Goal: Task Accomplishment & Management: Complete application form

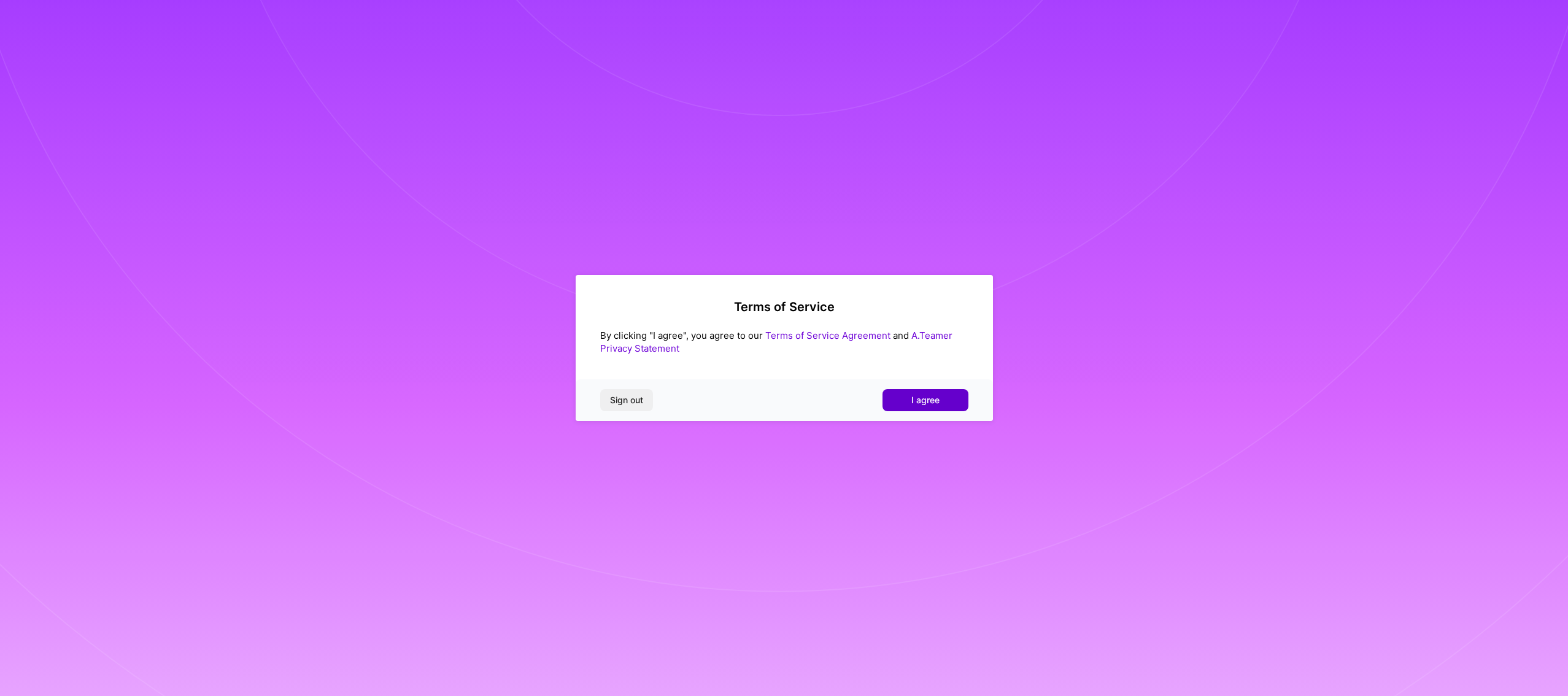
click at [908, 398] on button "I agree" at bounding box center [924, 400] width 86 height 22
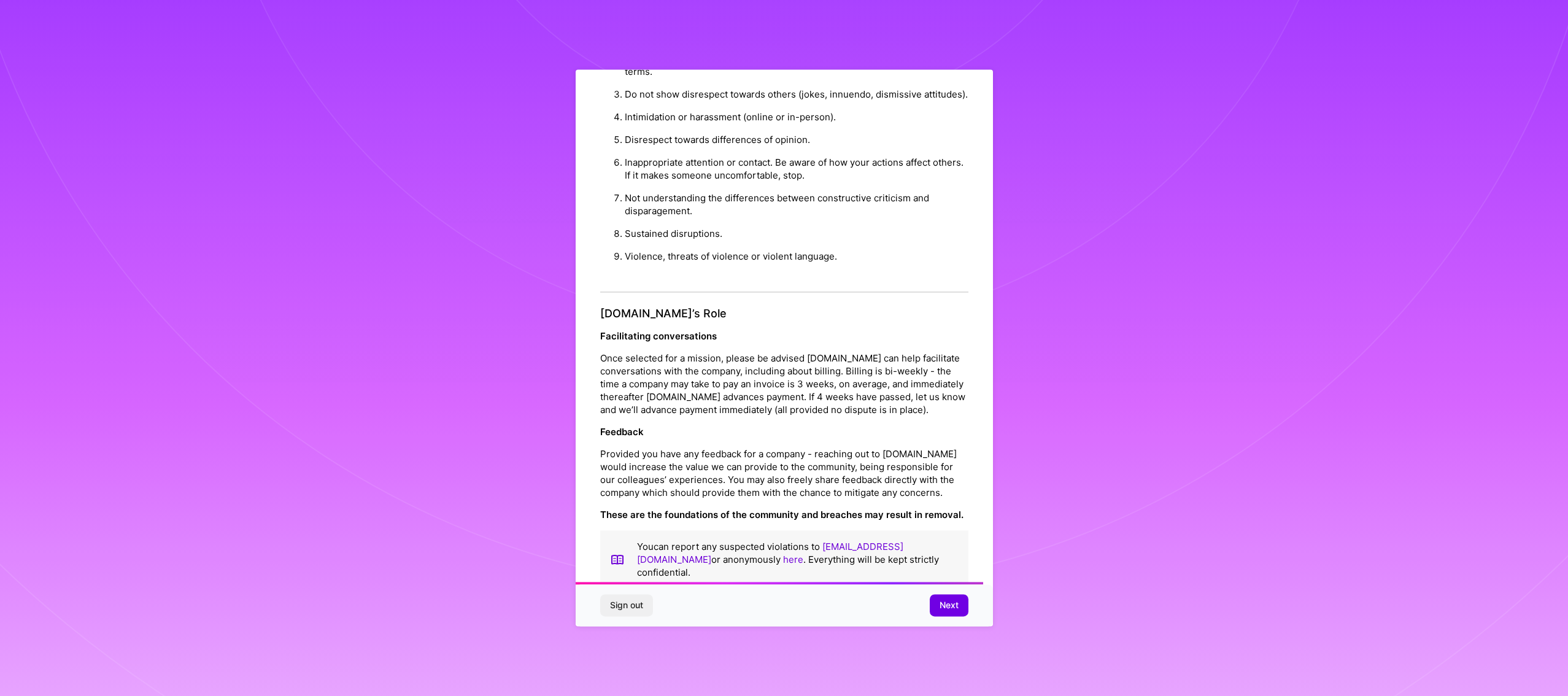
scroll to position [1193, 0]
click at [954, 606] on span "Next" at bounding box center [948, 606] width 19 height 12
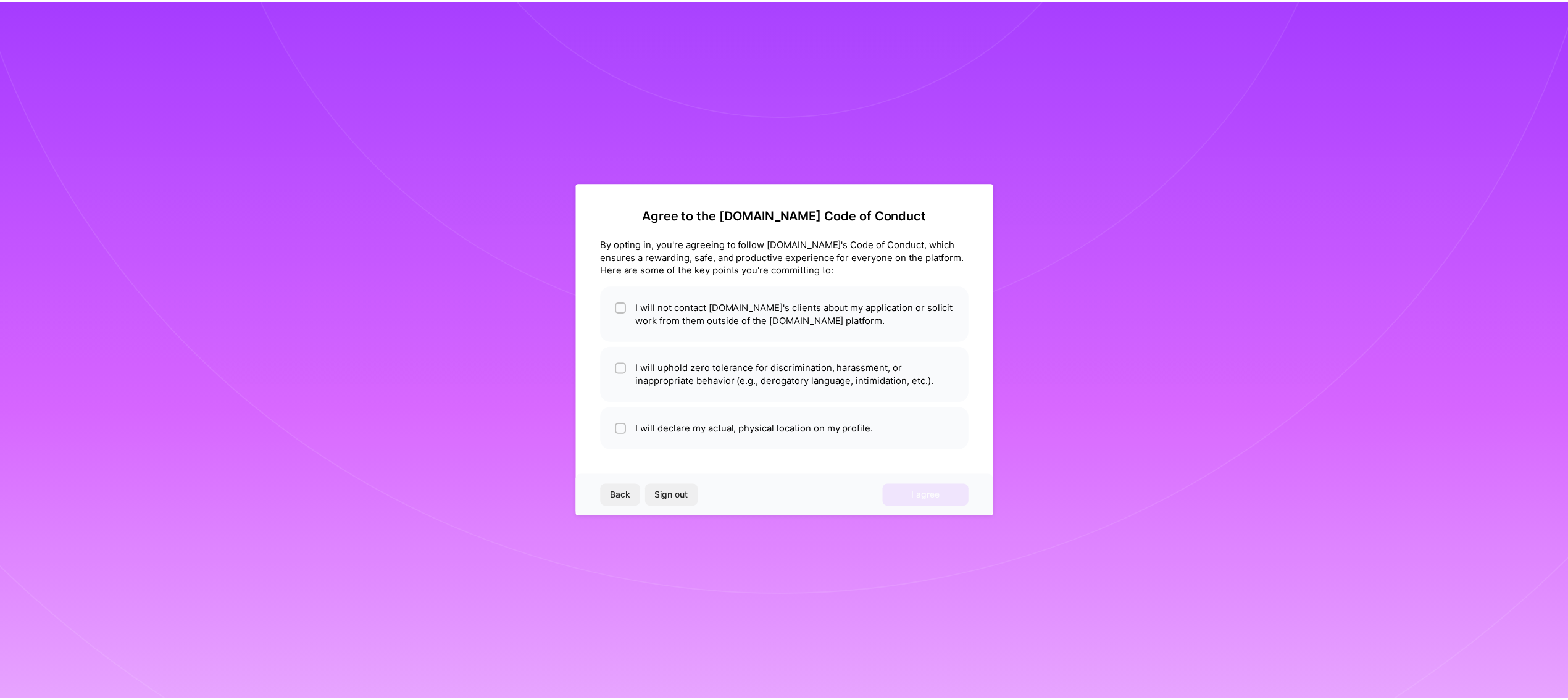
scroll to position [0, 0]
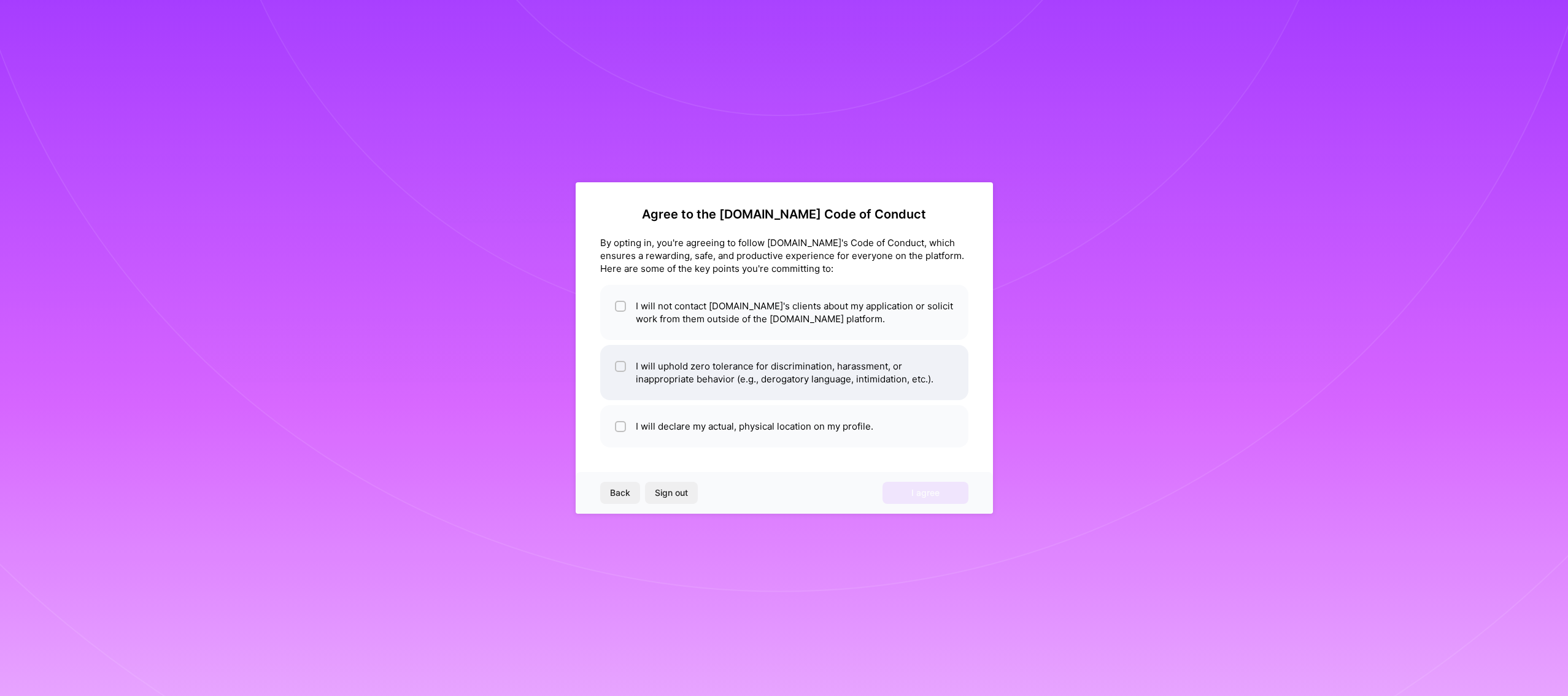
click at [618, 369] on input "checkbox" at bounding box center [621, 367] width 9 height 9
checkbox input "true"
click at [617, 309] on input "checkbox" at bounding box center [621, 307] width 9 height 9
checkbox input "true"
click at [620, 427] on input "checkbox" at bounding box center [621, 427] width 9 height 9
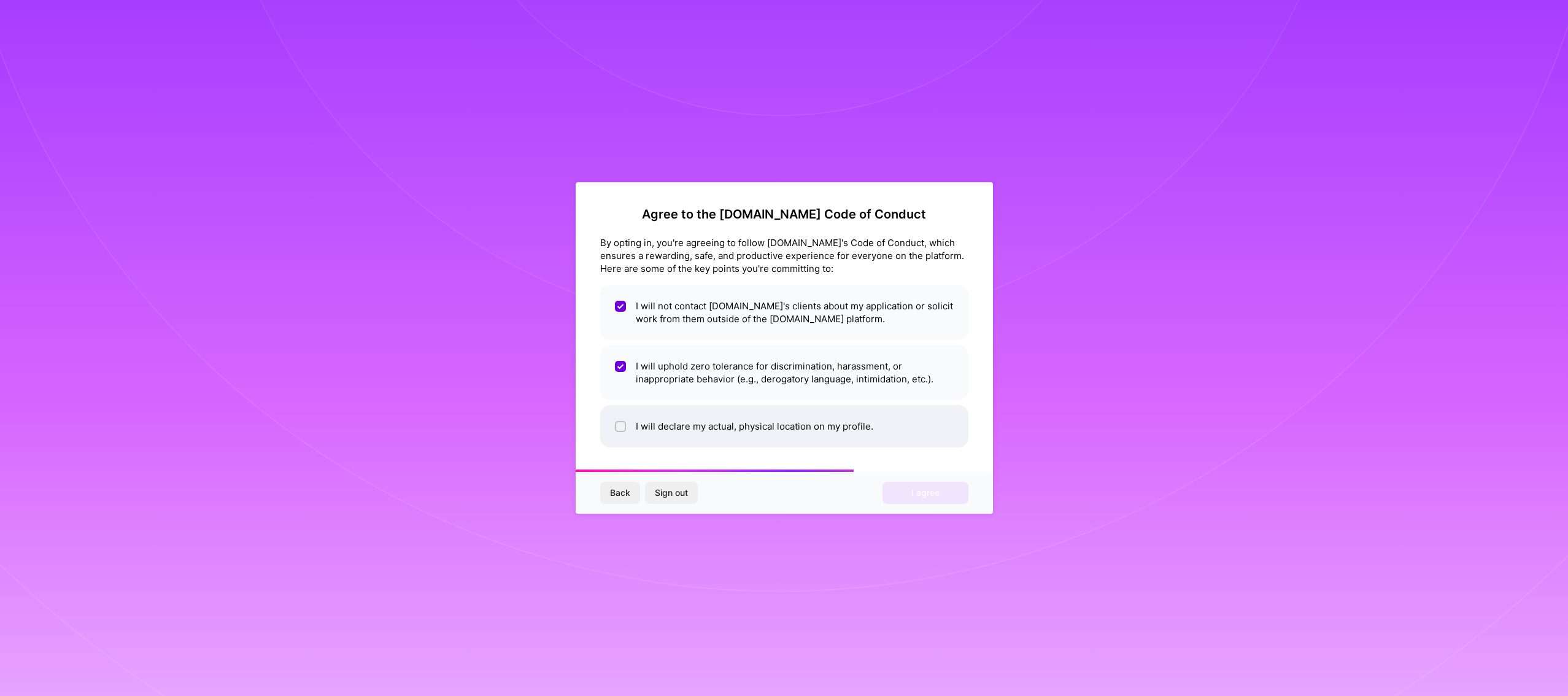
checkbox input "true"
click at [926, 492] on span "I agree" at bounding box center [925, 493] width 28 height 12
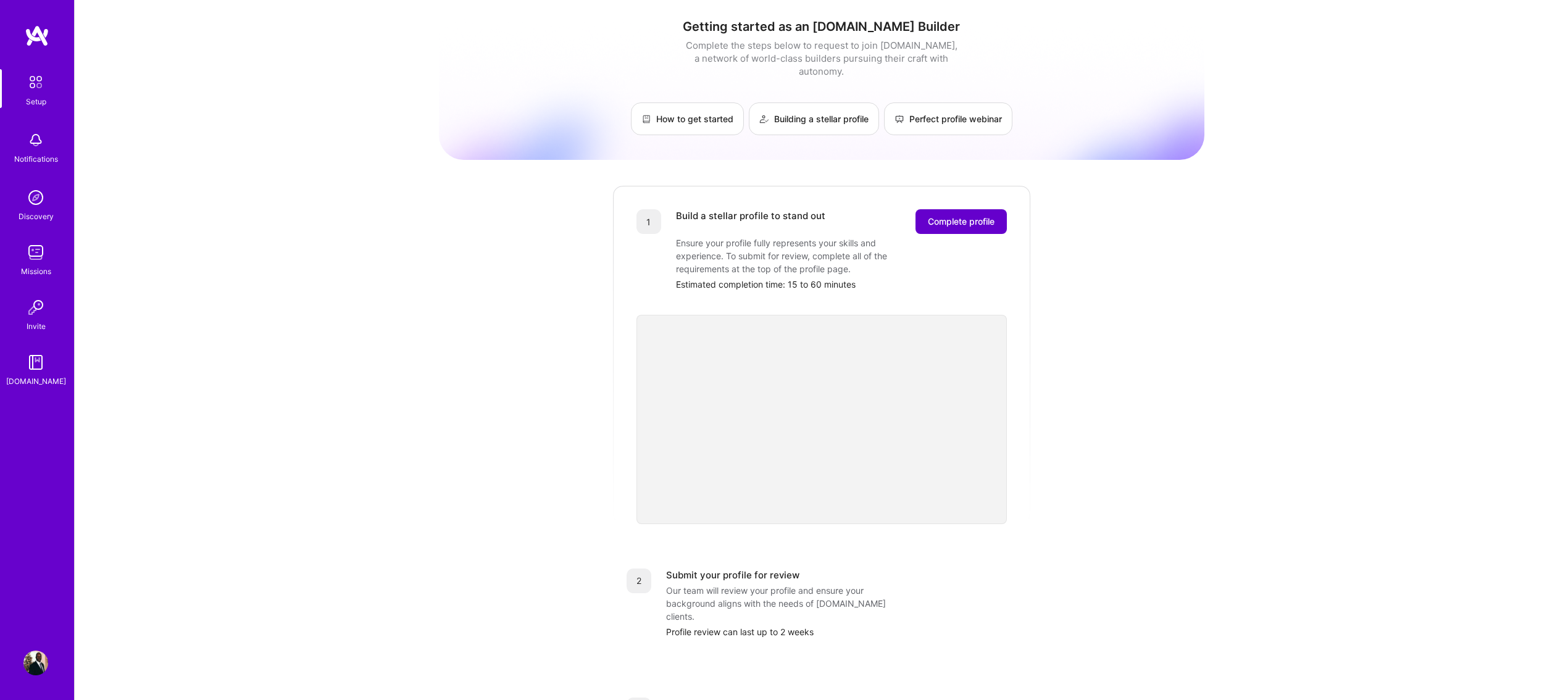
click at [979, 216] on span "Complete profile" at bounding box center [961, 222] width 67 height 12
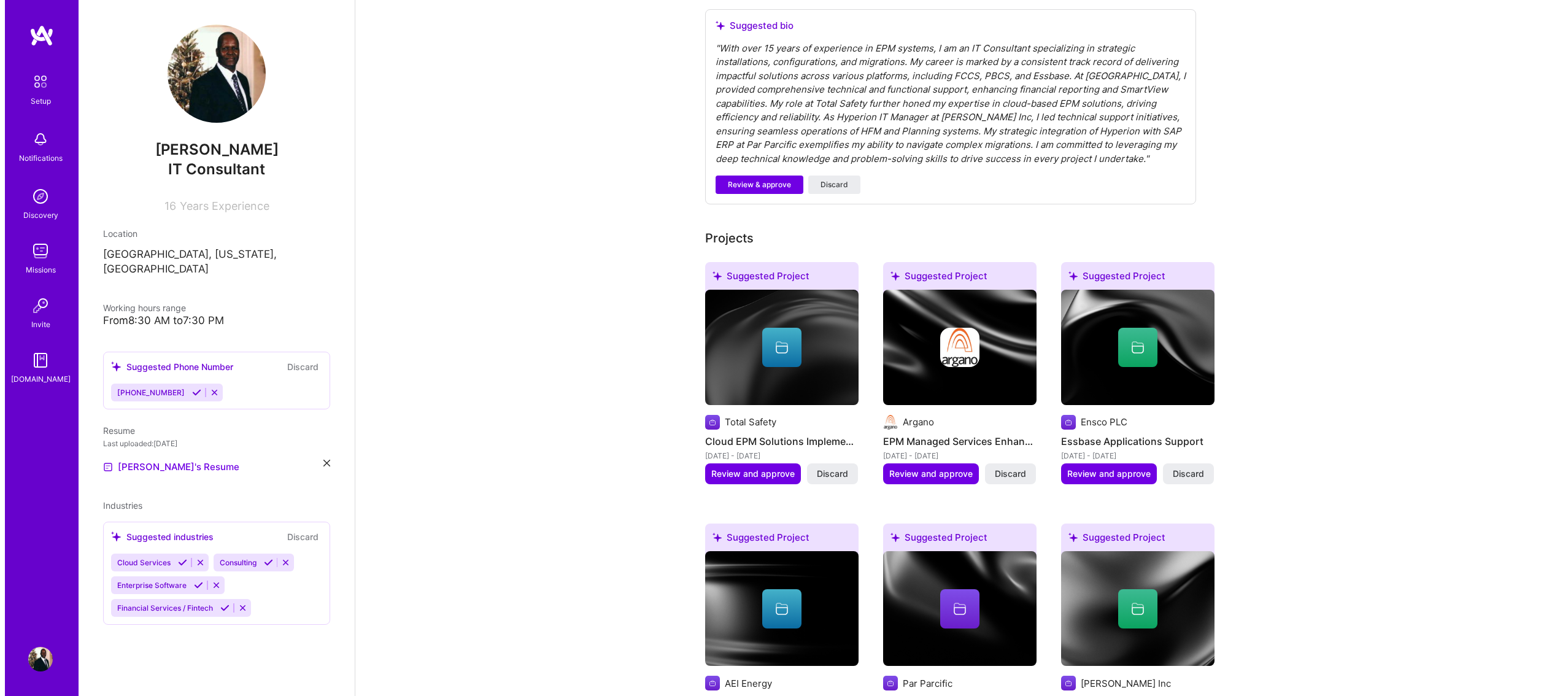
scroll to position [359, 0]
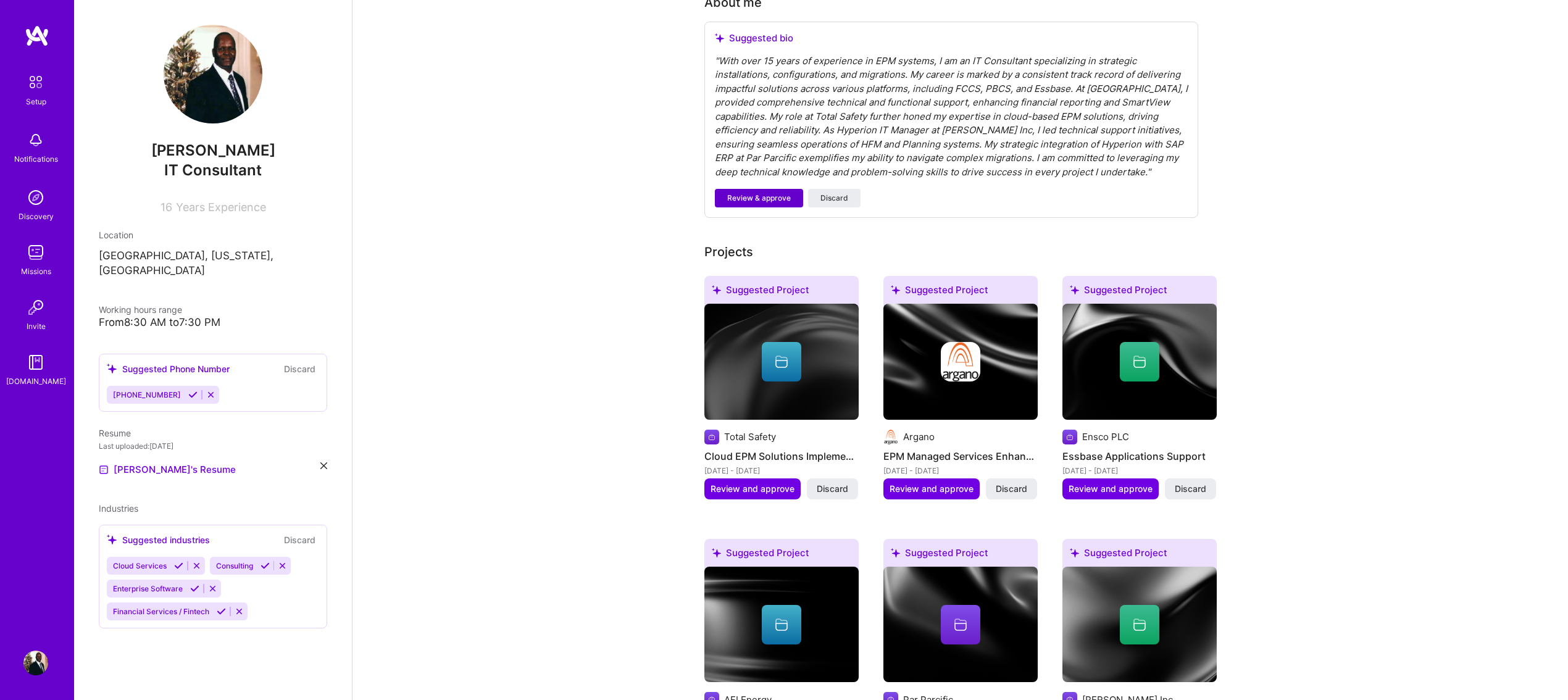
click at [761, 193] on span "Review & approve" at bounding box center [758, 198] width 63 height 11
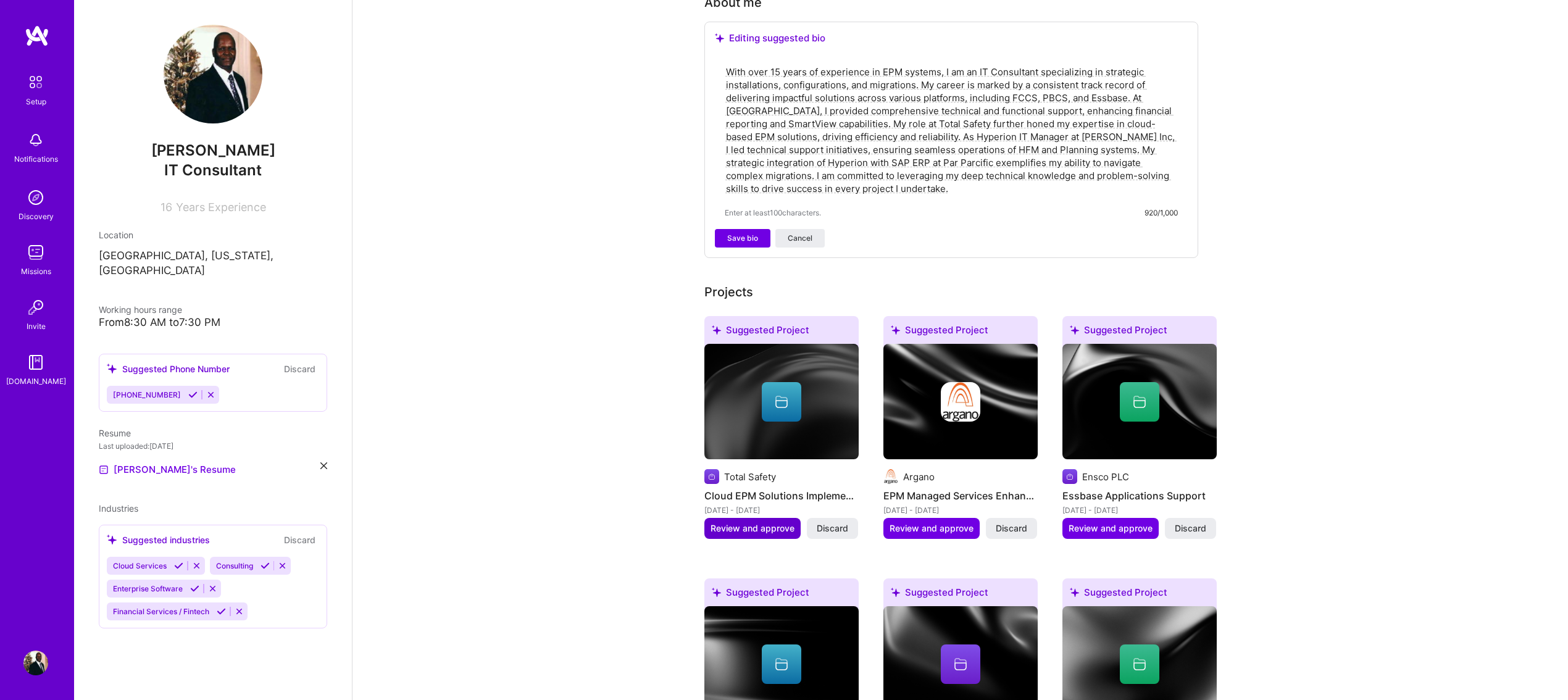
click at [752, 523] on span "Review and approve" at bounding box center [753, 529] width 84 height 12
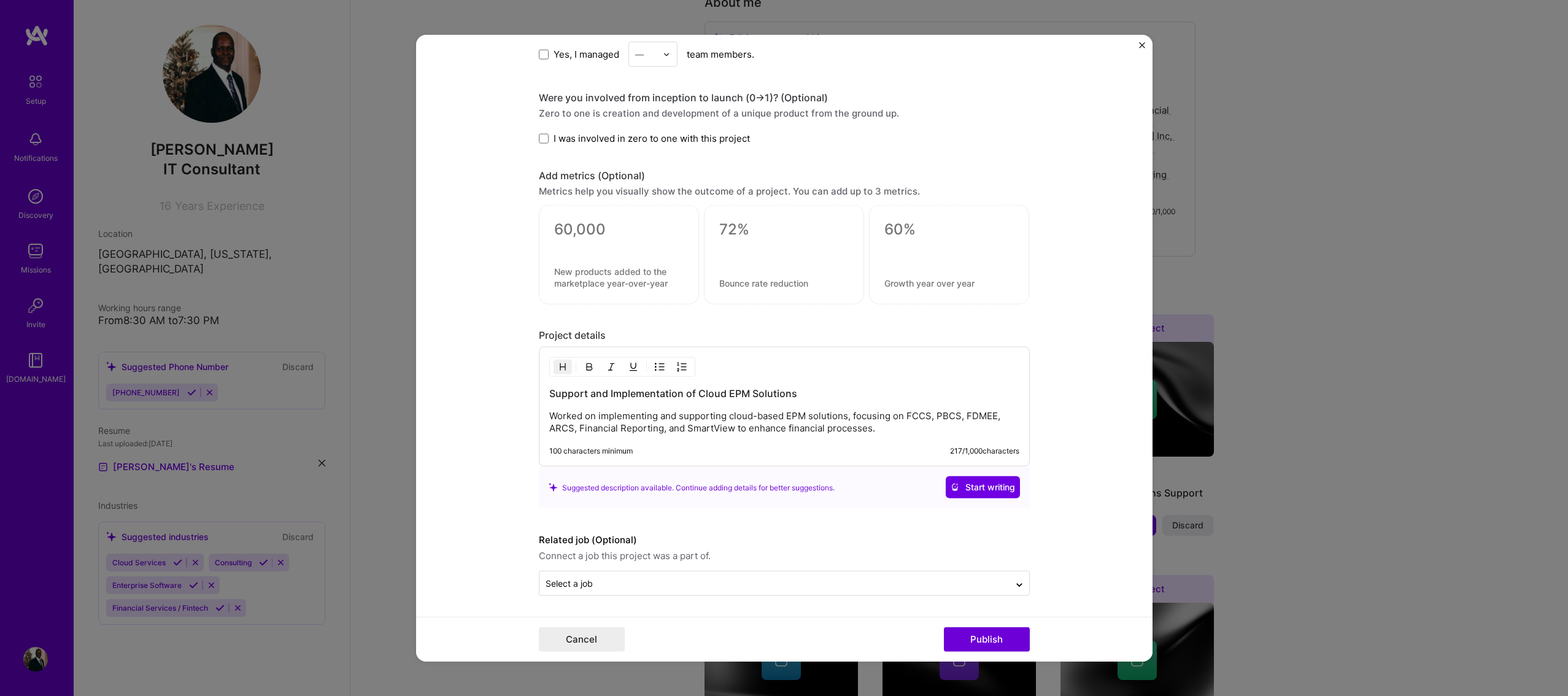
scroll to position [739, 0]
click at [970, 639] on button "Publish" at bounding box center [987, 639] width 86 height 25
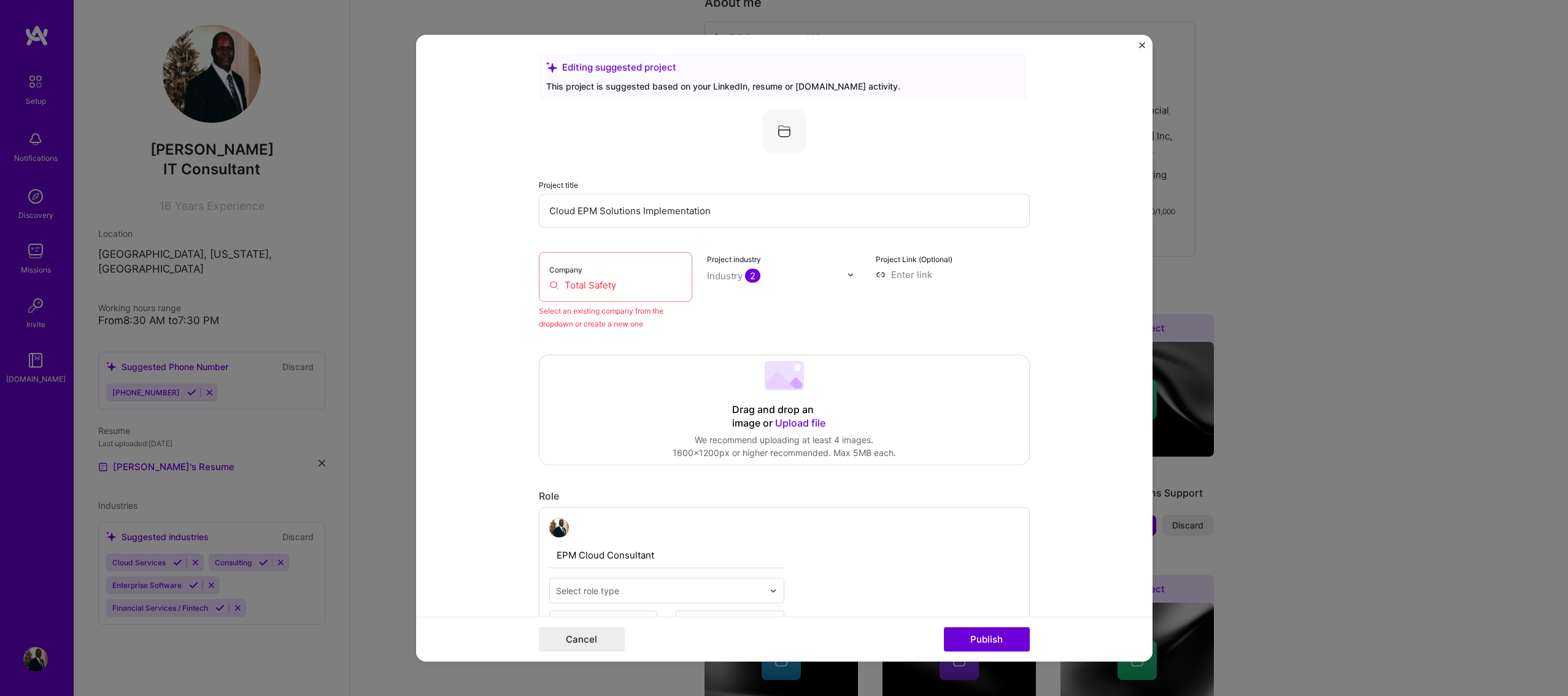
scroll to position [0, 0]
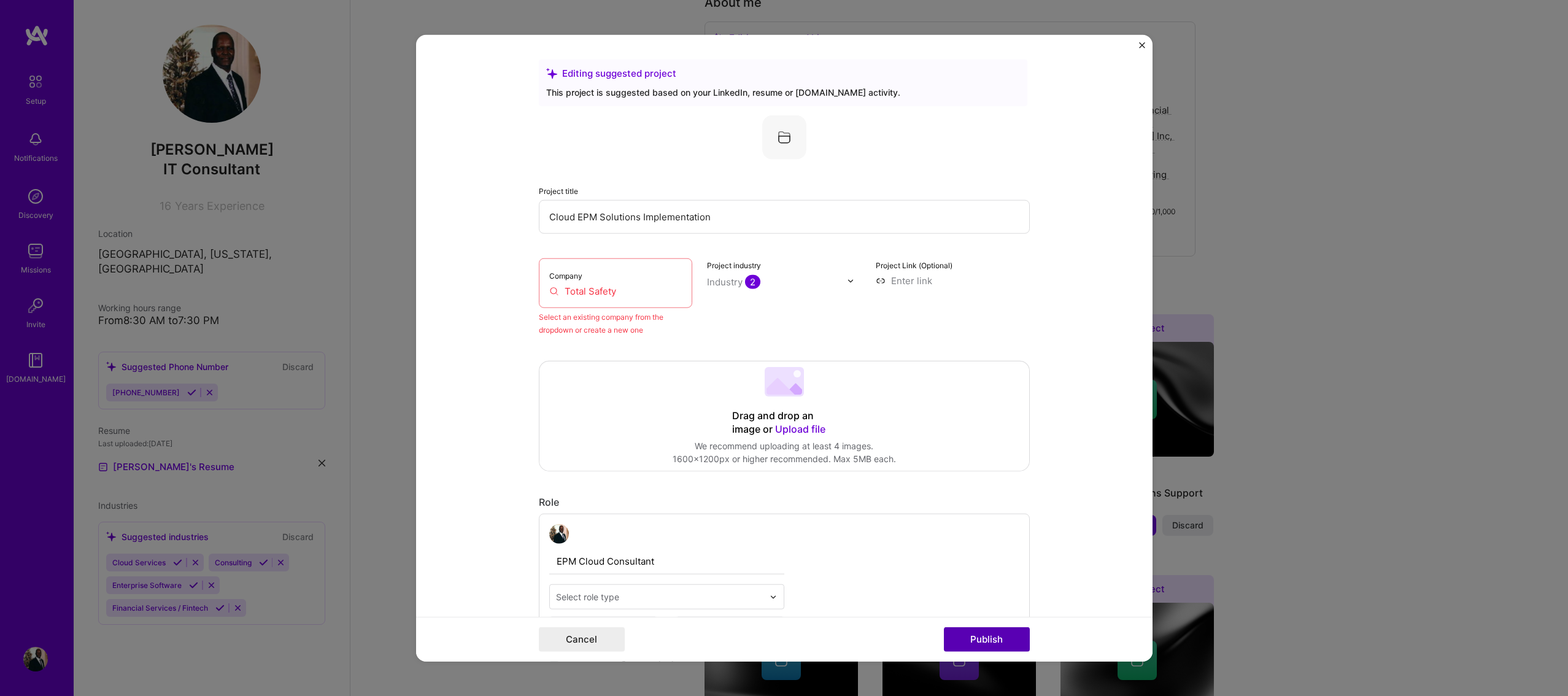
click at [996, 640] on button "Publish" at bounding box center [987, 639] width 86 height 25
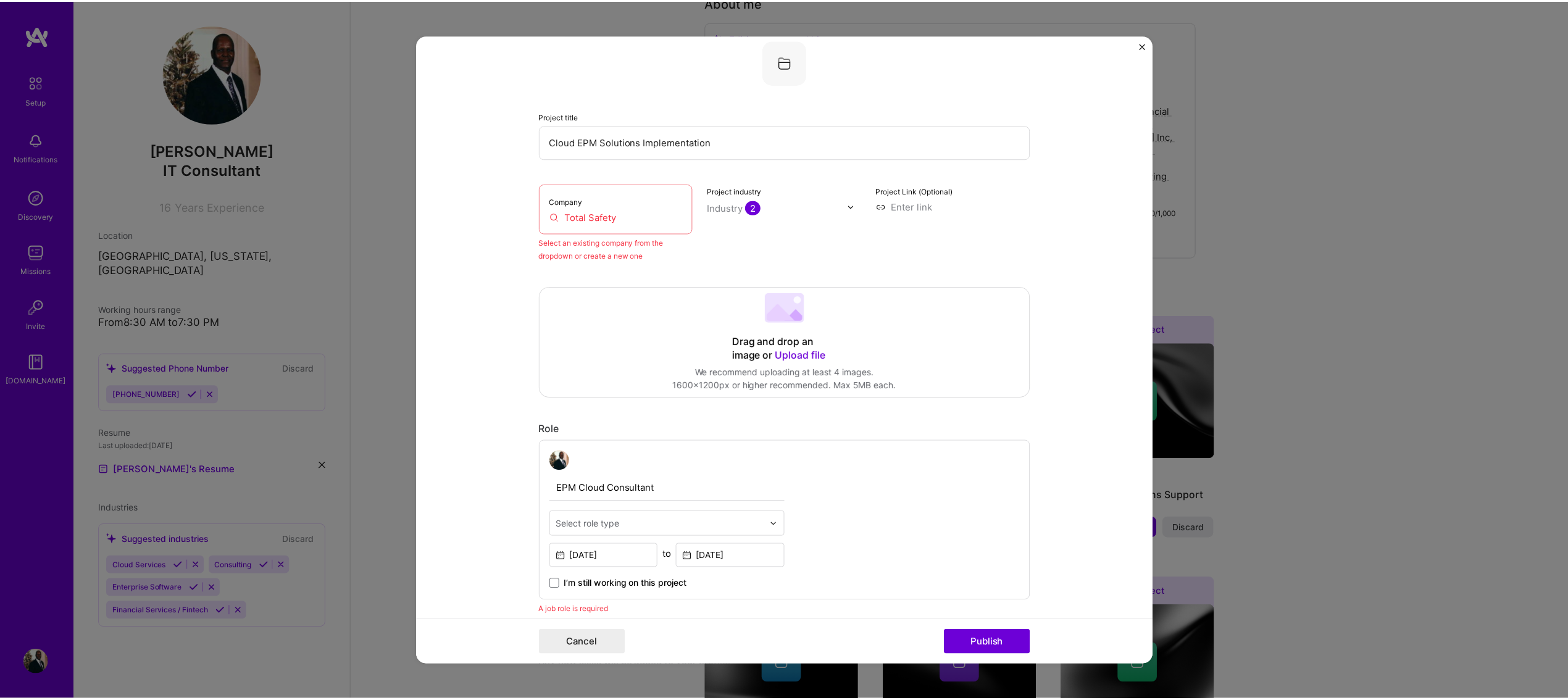
scroll to position [81, 0]
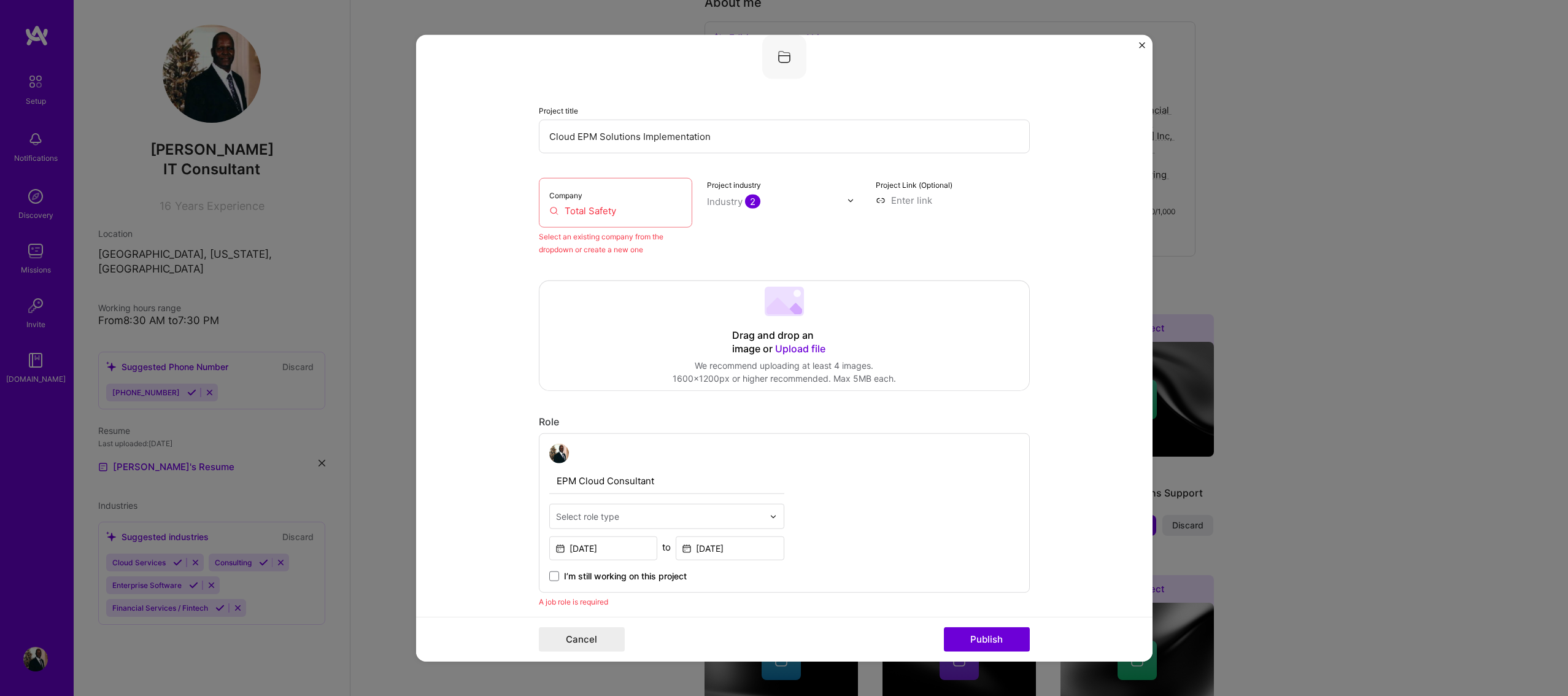
click at [1143, 45] on img "Close" at bounding box center [1142, 45] width 6 height 6
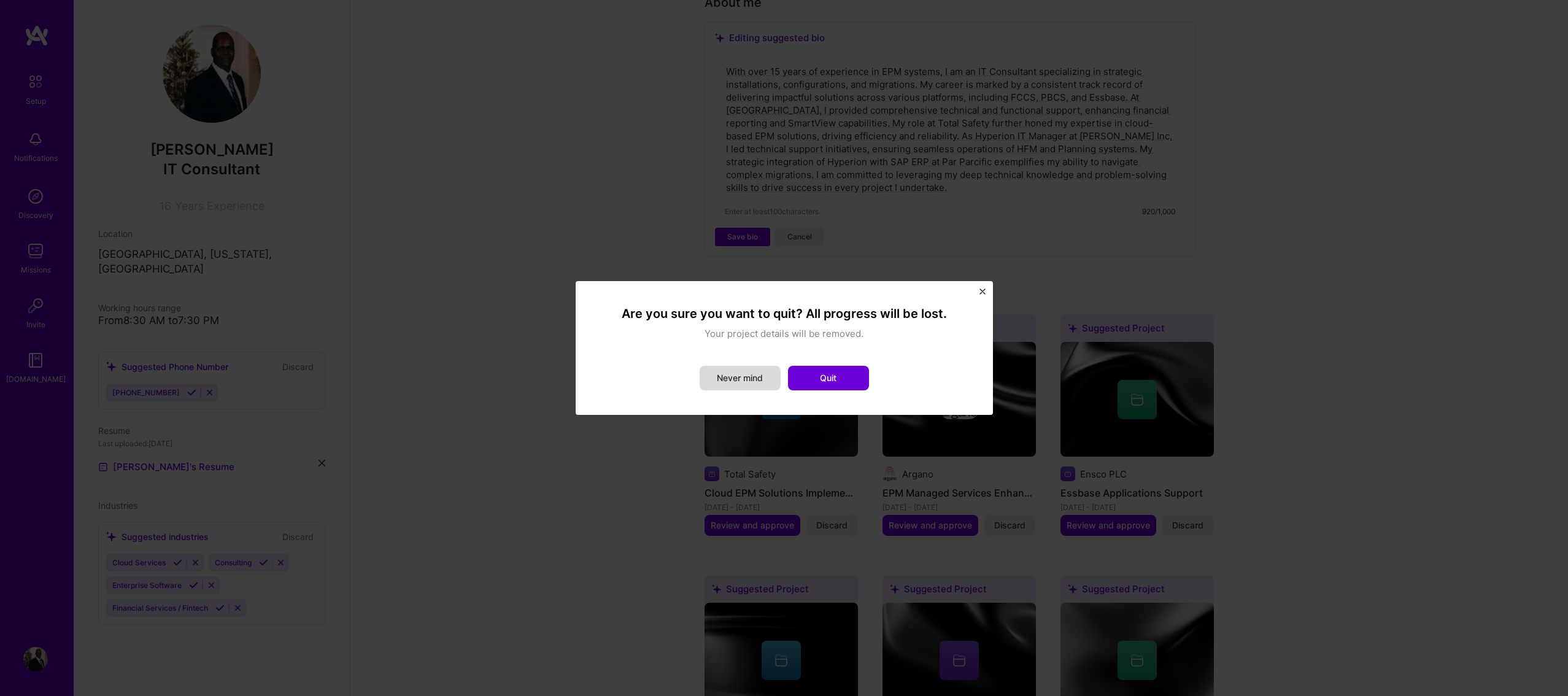
click at [754, 382] on button "Never mind" at bounding box center [739, 379] width 81 height 25
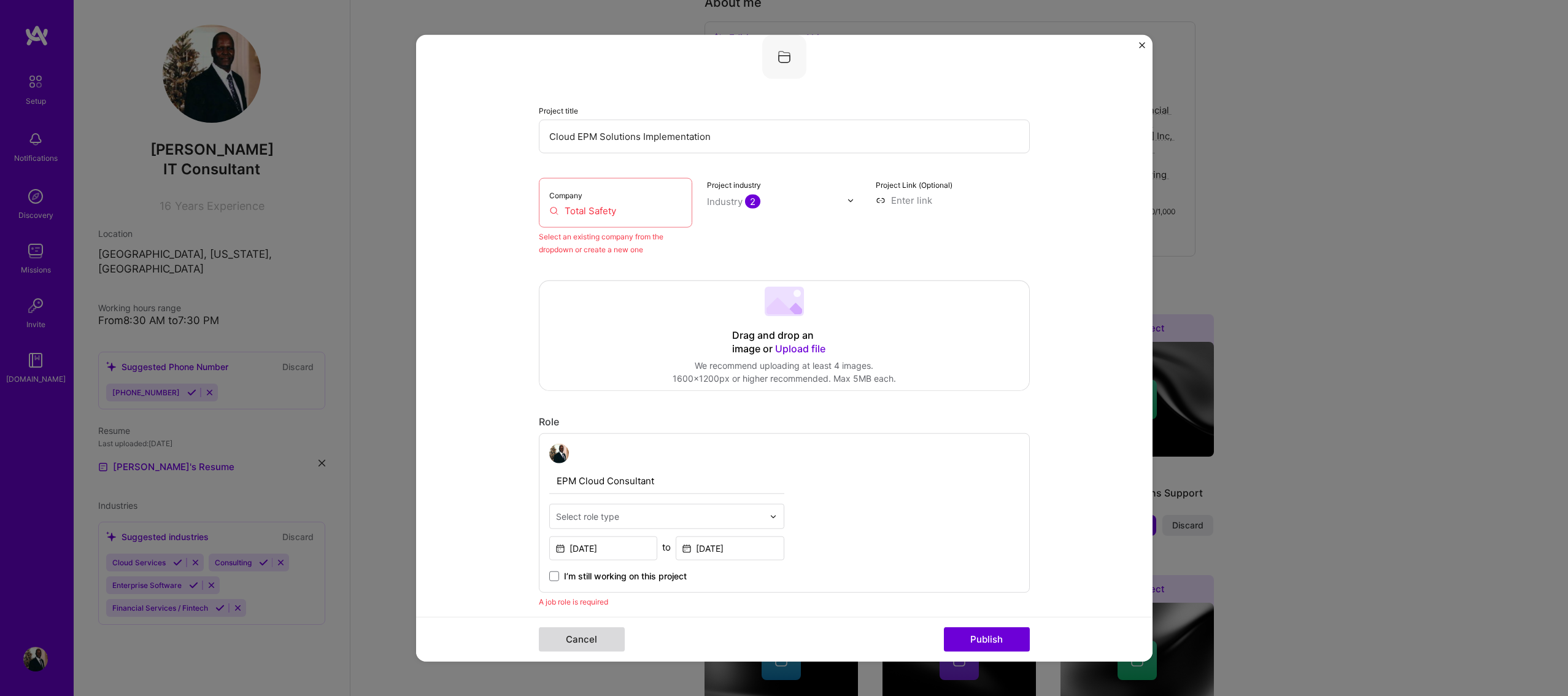
click at [587, 643] on button "Cancel" at bounding box center [581, 639] width 86 height 25
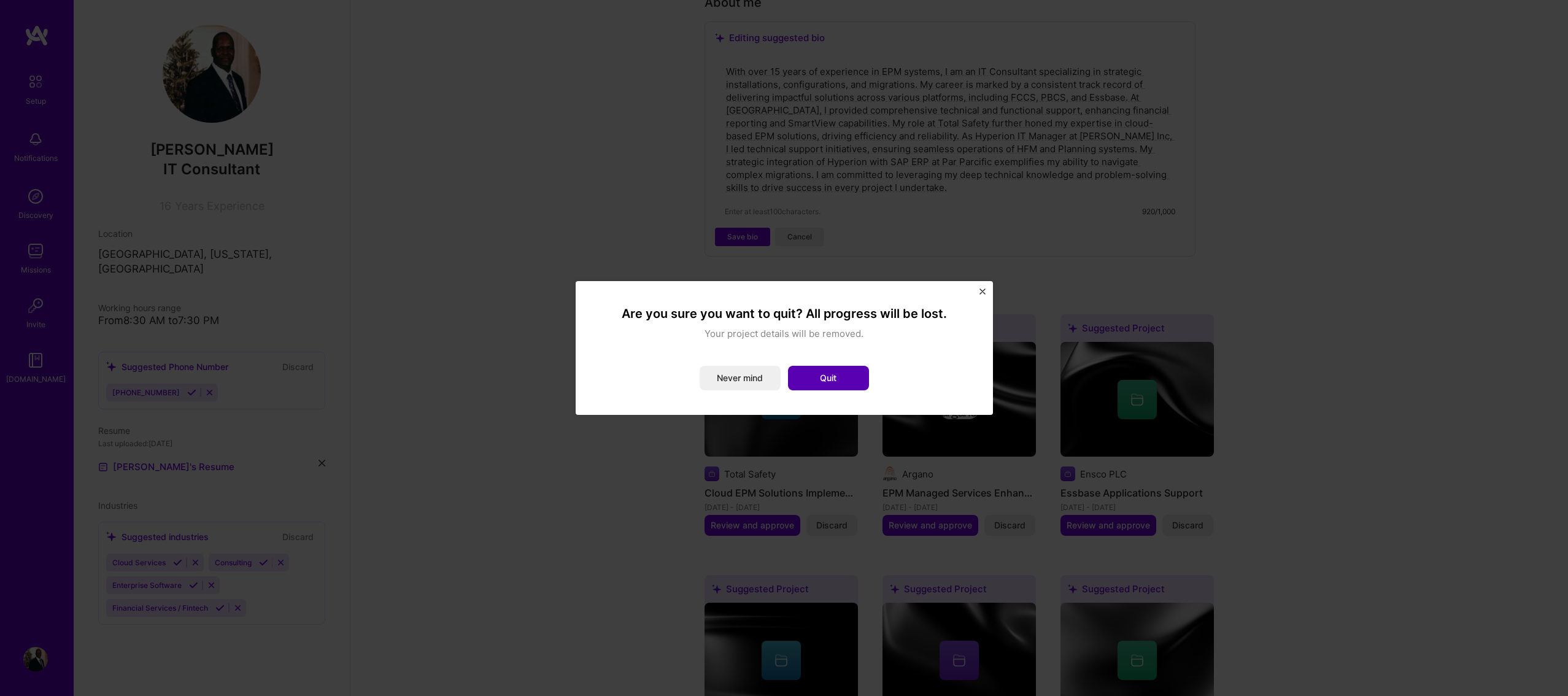
click at [833, 377] on button "Quit" at bounding box center [828, 379] width 81 height 25
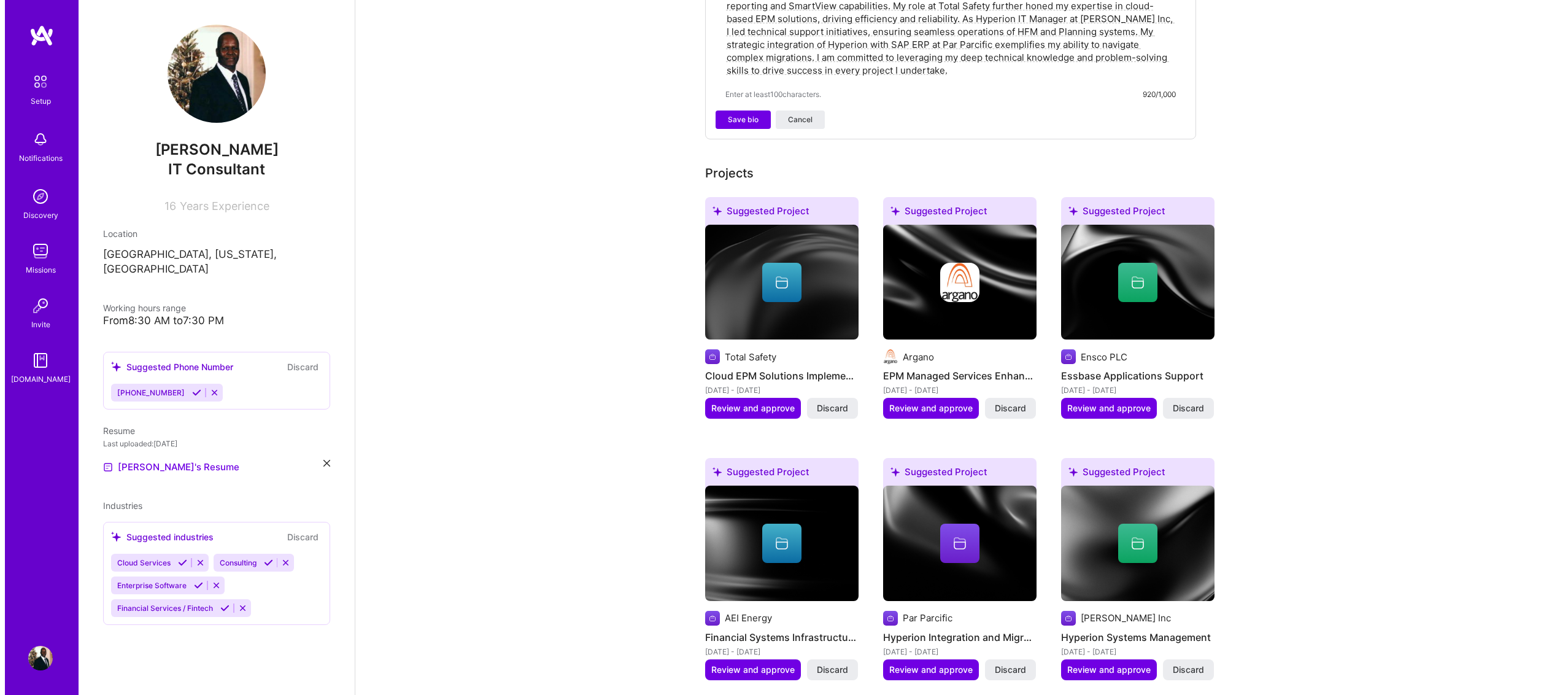
scroll to position [491, 0]
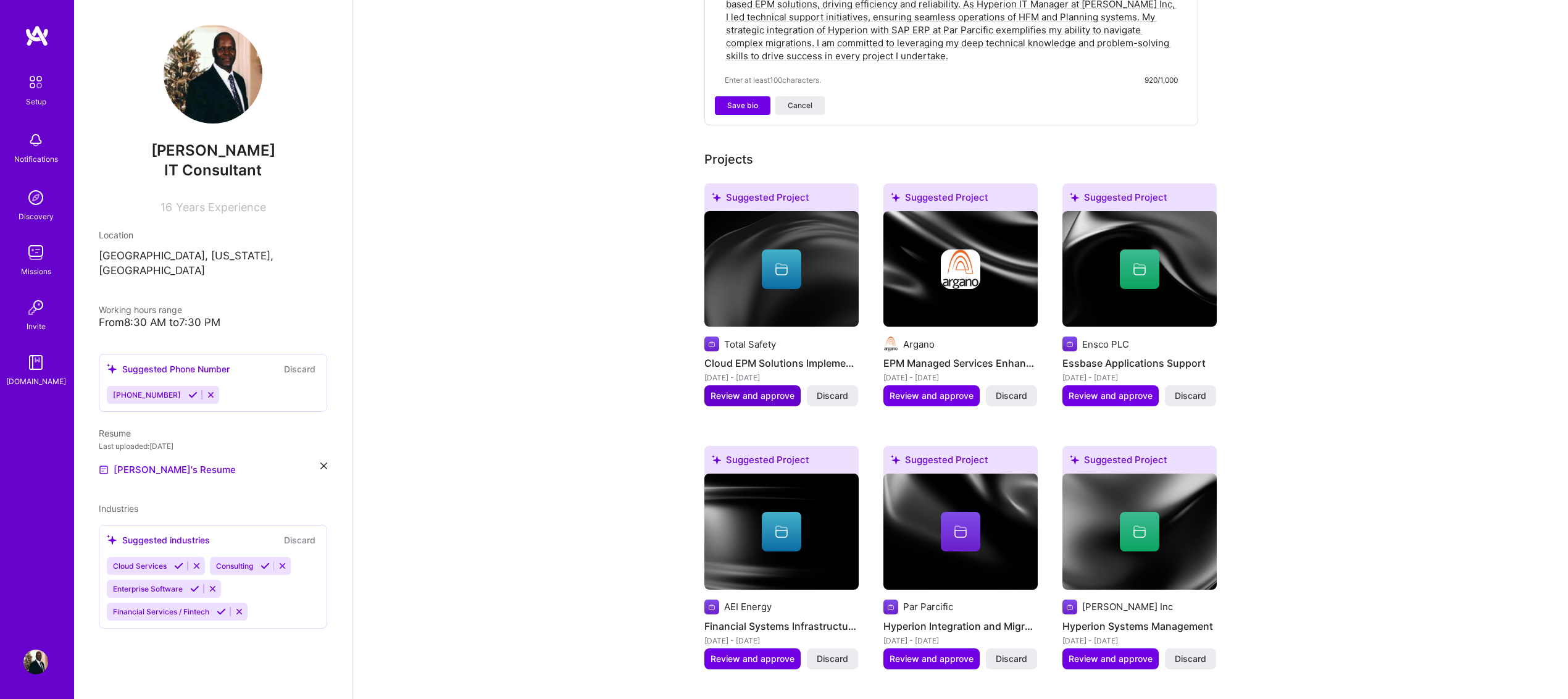
click at [741, 390] on span "Review and approve" at bounding box center [753, 396] width 84 height 12
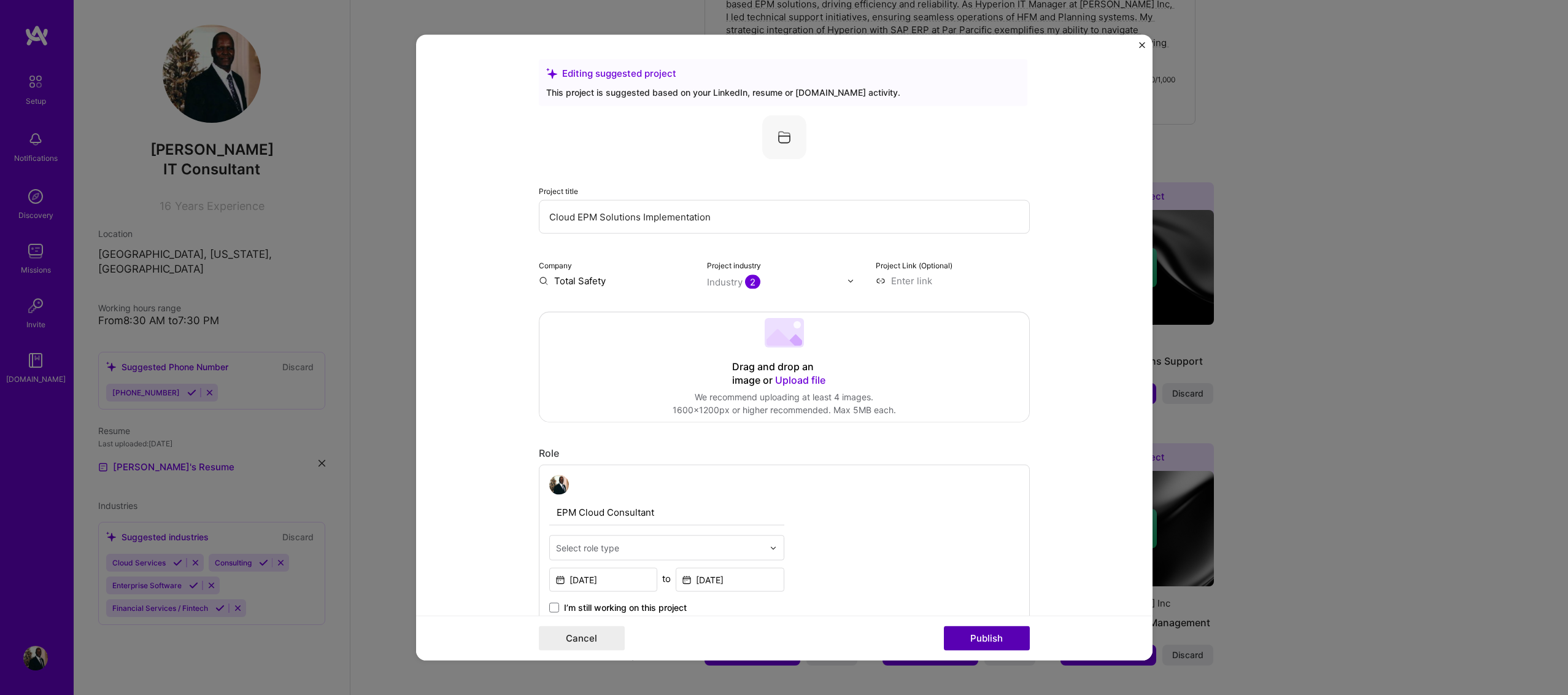
click at [985, 642] on button "Publish" at bounding box center [987, 637] width 86 height 25
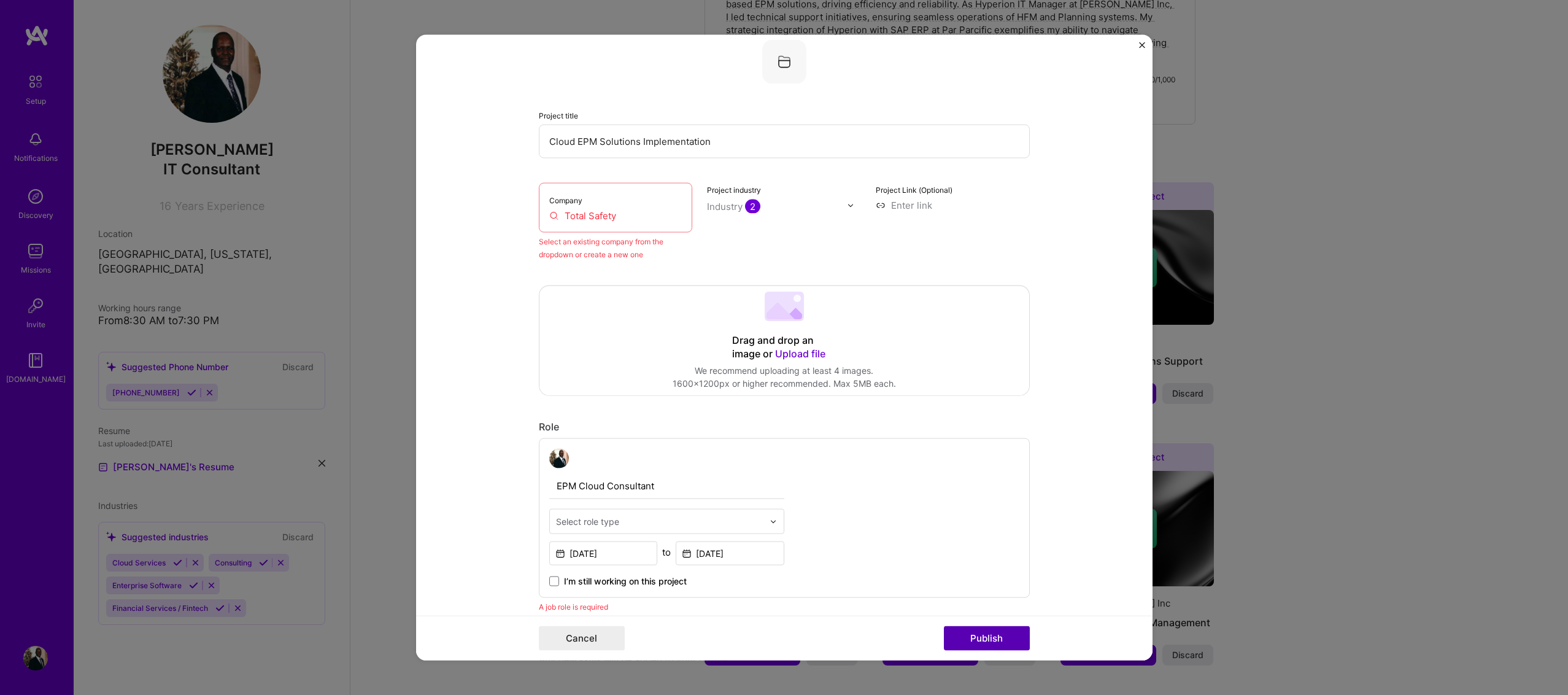
scroll to position [81, 0]
click at [550, 199] on label "Company" at bounding box center [566, 195] width 33 height 9
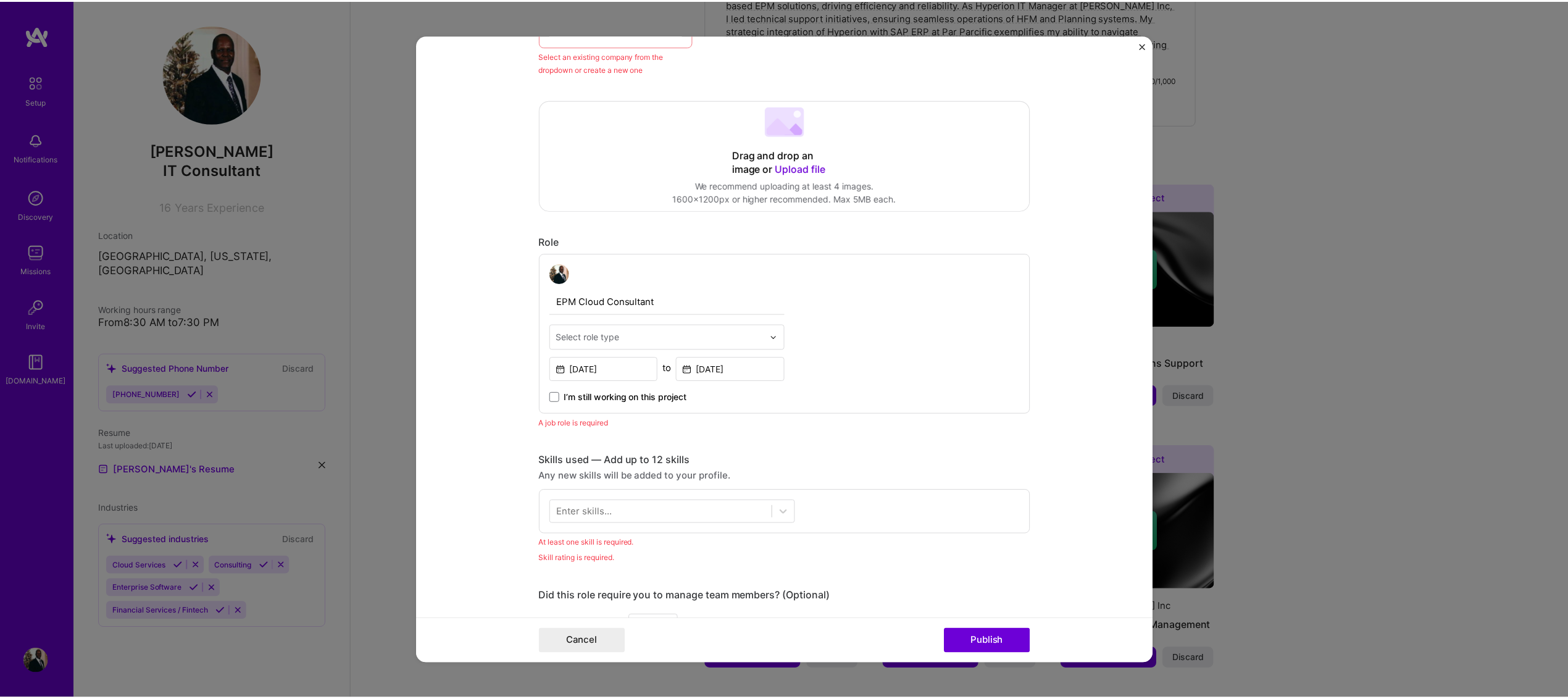
scroll to position [266, 0]
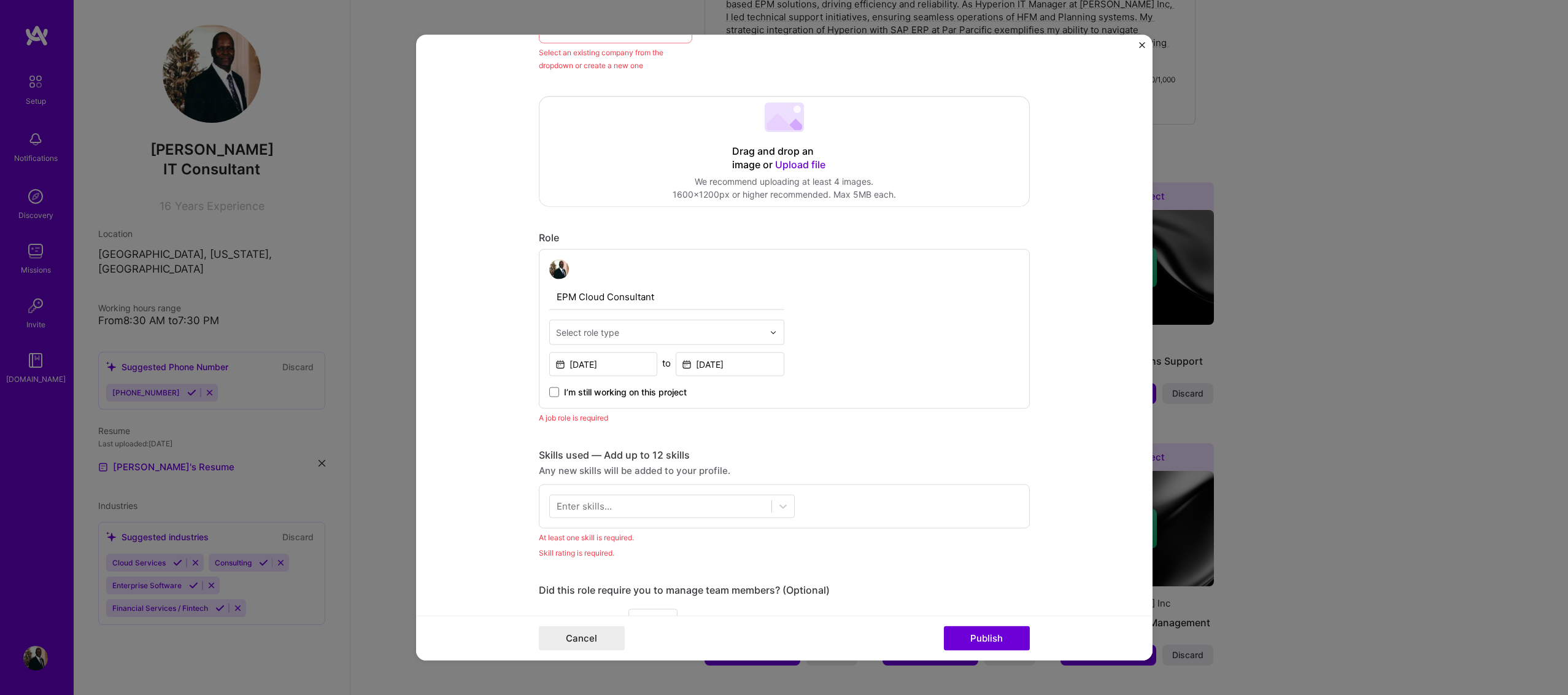
click at [1142, 43] on img "Close" at bounding box center [1142, 45] width 6 height 6
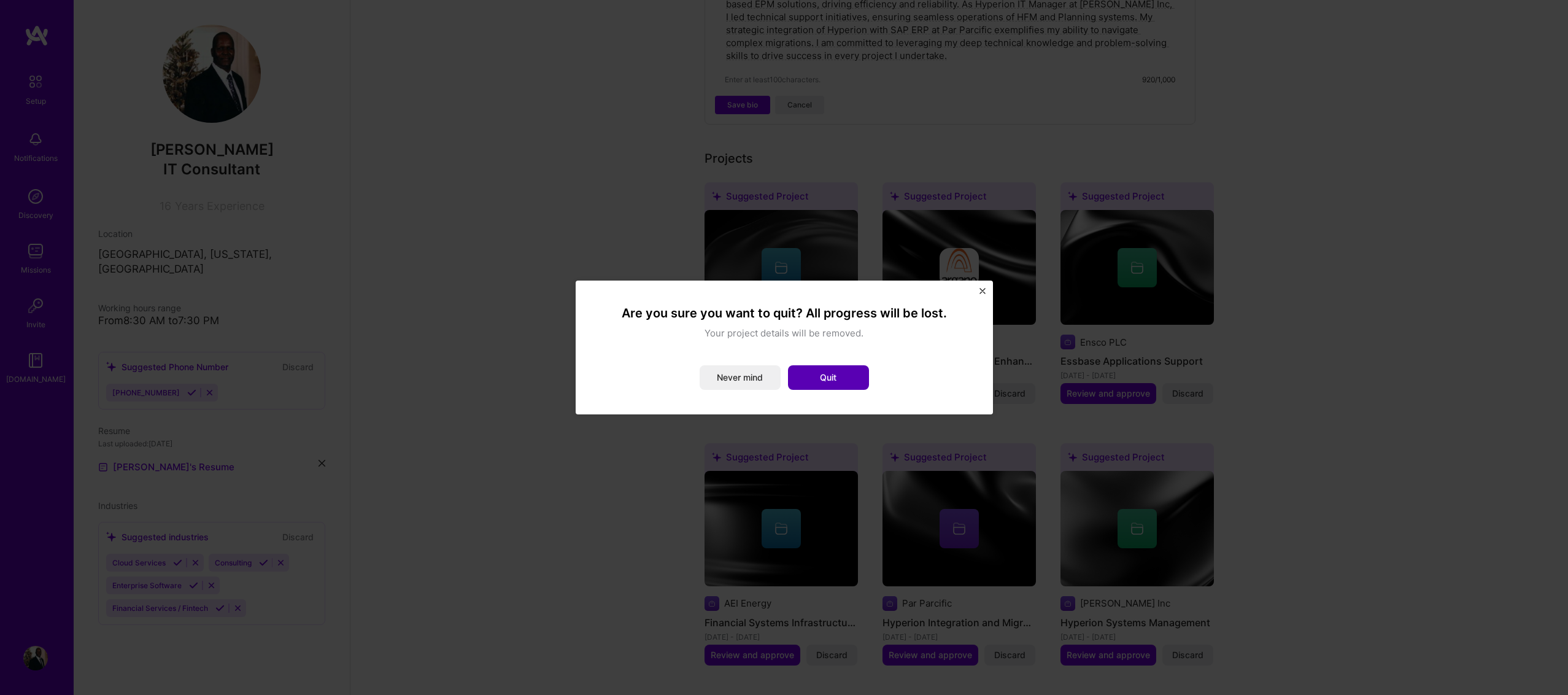
click at [812, 379] on button "Quit" at bounding box center [828, 378] width 81 height 25
